Goal: Task Accomplishment & Management: Complete application form

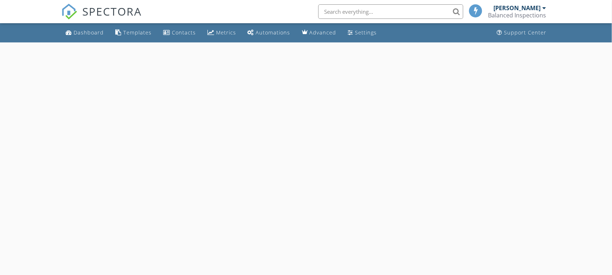
select select "8"
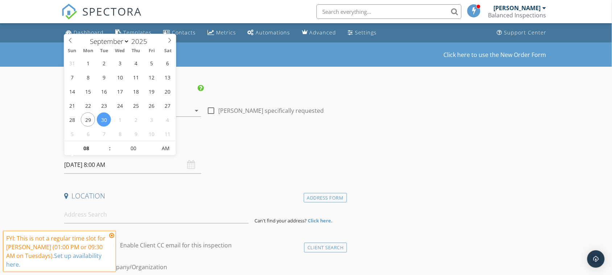
click at [95, 169] on input "09/30/2025 8:00 AM" at bounding box center [132, 165] width 137 height 18
type input "09"
type input "09/30/2025 9:00 AM"
click at [105, 143] on span at bounding box center [106, 144] width 5 height 7
type input "05"
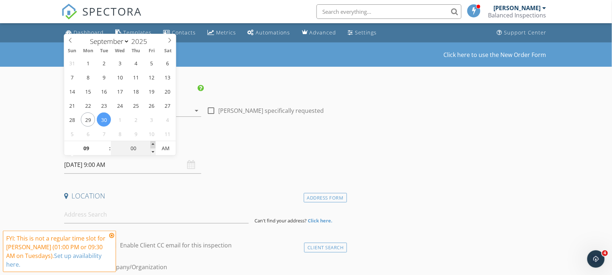
type input "09/30/2025 9:05 AM"
click at [153, 141] on span at bounding box center [153, 144] width 5 height 7
type input "10"
type input "09/30/2025 9:10 AM"
click at [153, 141] on span at bounding box center [153, 144] width 5 height 7
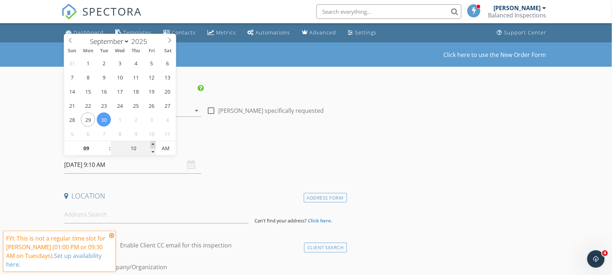
type input "15"
type input "09/30/2025 9:15 AM"
click at [153, 141] on span at bounding box center [153, 144] width 5 height 7
type input "20"
type input "09/30/2025 9:20 AM"
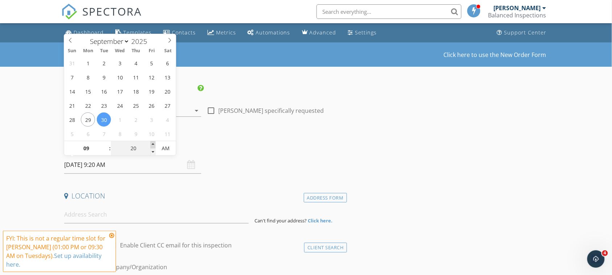
click at [153, 141] on span at bounding box center [153, 144] width 5 height 7
type input "25"
type input "09/30/2025 9:25 AM"
click at [153, 141] on span at bounding box center [153, 144] width 5 height 7
type input "30"
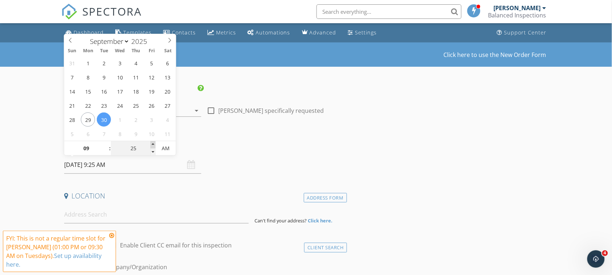
type input "[DATE] 9:30 AM"
click at [153, 141] on span at bounding box center [153, 144] width 5 height 7
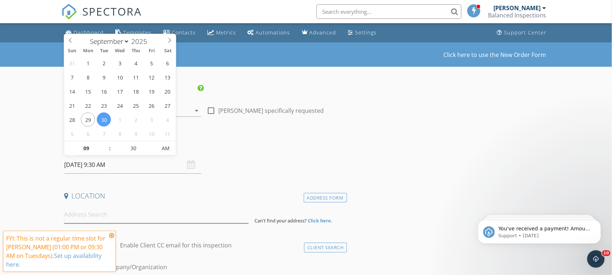
click at [122, 214] on input at bounding box center [156, 215] width 185 height 18
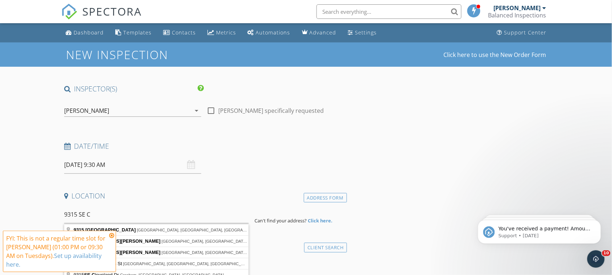
click at [110, 234] on icon at bounding box center [111, 235] width 5 height 6
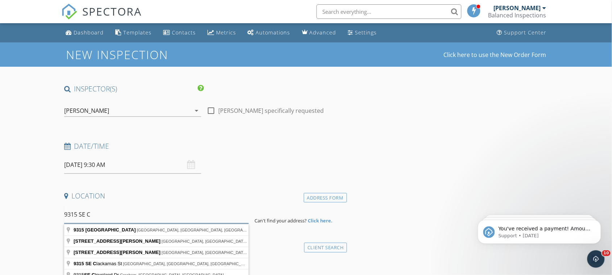
click at [108, 217] on input "9315 SE C" at bounding box center [156, 215] width 185 height 18
type input "9315 Southeast Clay Street, Portland, OR, USA"
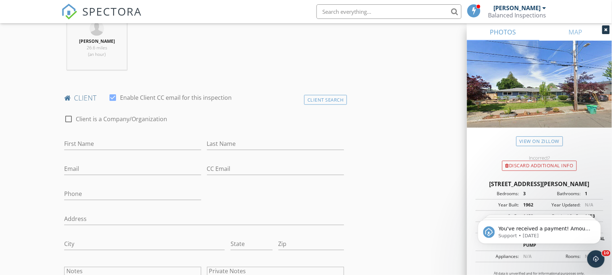
scroll to position [303, 0]
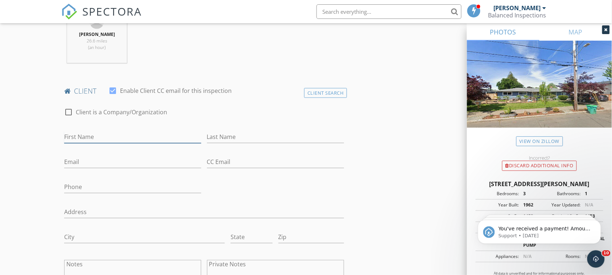
click at [106, 136] on input "First Name" at bounding box center [132, 137] width 137 height 12
click at [144, 128] on div "First Name Kyle and" at bounding box center [132, 139] width 137 height 24
click at [121, 139] on input "Kyle and" at bounding box center [132, 137] width 137 height 12
type input "[PERSON_NAME] and [PERSON_NAME]"
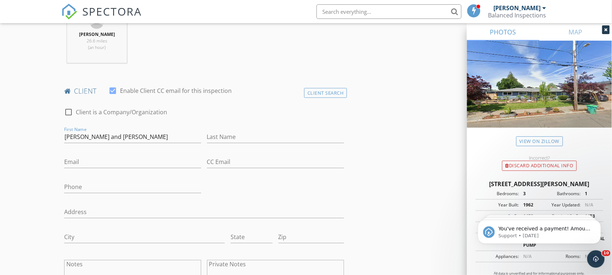
click at [256, 131] on div "Last Name" at bounding box center [275, 139] width 137 height 24
click at [249, 142] on input "Last Name" at bounding box center [275, 137] width 137 height 12
type input "[PERSON_NAME]"
click at [135, 162] on input "Email" at bounding box center [132, 162] width 137 height 12
type input "[EMAIL_ADDRESS][DOMAIN_NAME]"
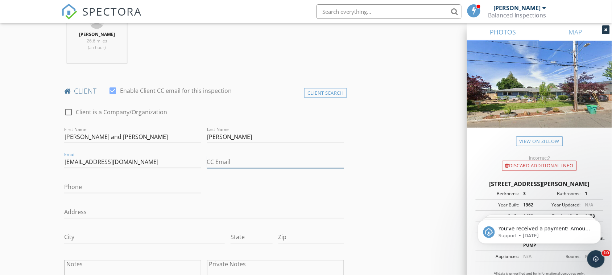
click at [258, 158] on input "CC Email" at bounding box center [275, 162] width 137 height 12
type input "[EMAIL_ADDRESS][DOMAIN_NAME]"
click at [122, 189] on input "Phone" at bounding box center [132, 189] width 137 height 12
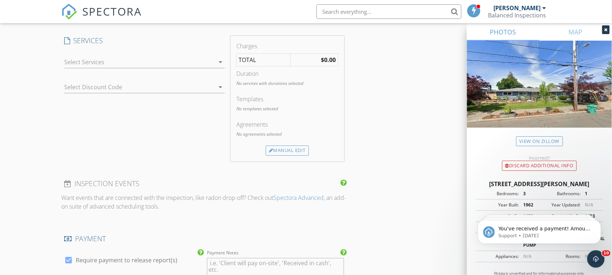
scroll to position [606, 0]
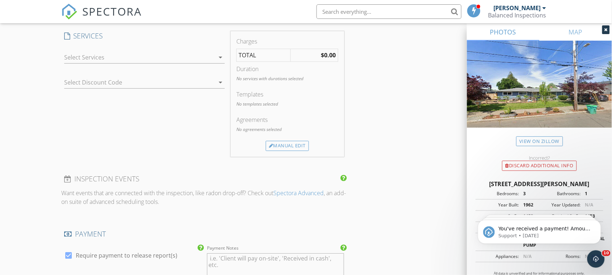
type input "503-830-6891 503-705-4418"
click at [219, 57] on icon "arrow_drop_down" at bounding box center [220, 57] width 9 height 9
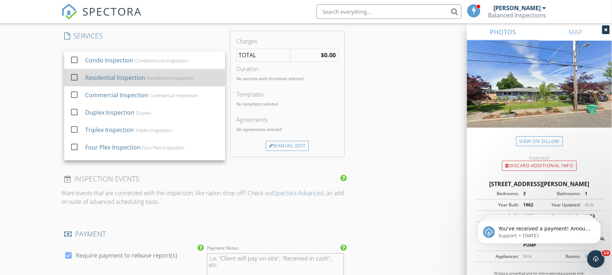
click at [72, 77] on div at bounding box center [74, 77] width 12 height 12
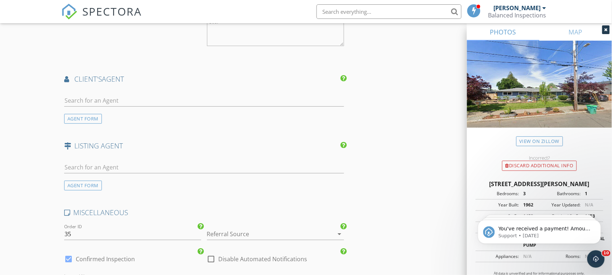
scroll to position [860, 0]
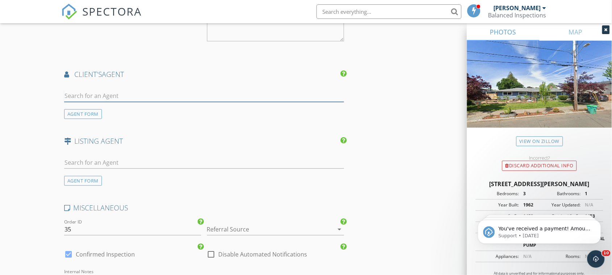
click at [218, 92] on input "text" at bounding box center [204, 96] width 280 height 12
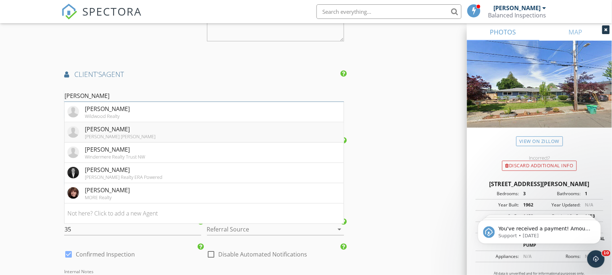
type input "dan"
click at [95, 131] on div "[PERSON_NAME]" at bounding box center [120, 129] width 71 height 9
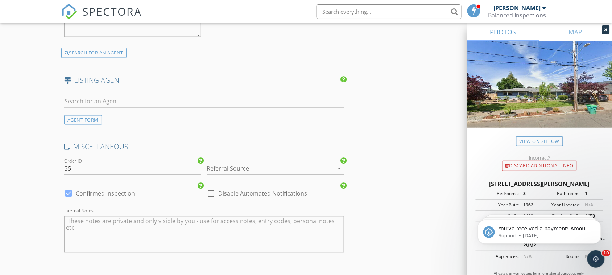
scroll to position [1256, 0]
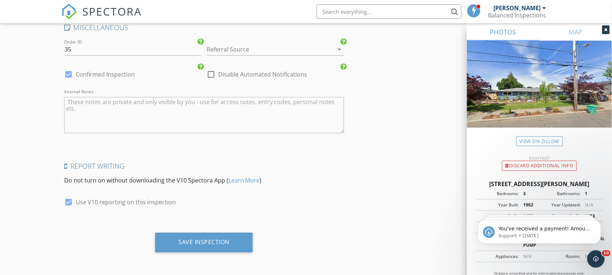
drag, startPoint x: 618, startPoint y: 158, endPoint x: 16, endPoint y: 7, distance: 620.0
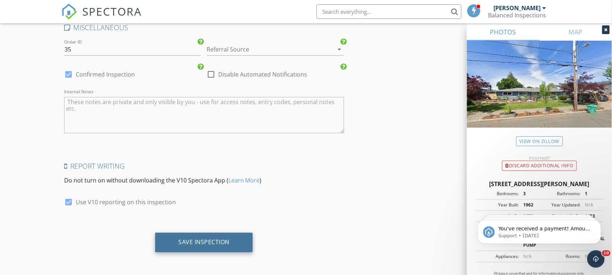
click at [233, 245] on div "Save Inspection" at bounding box center [204, 242] width 98 height 20
